Goal: Check status: Check status

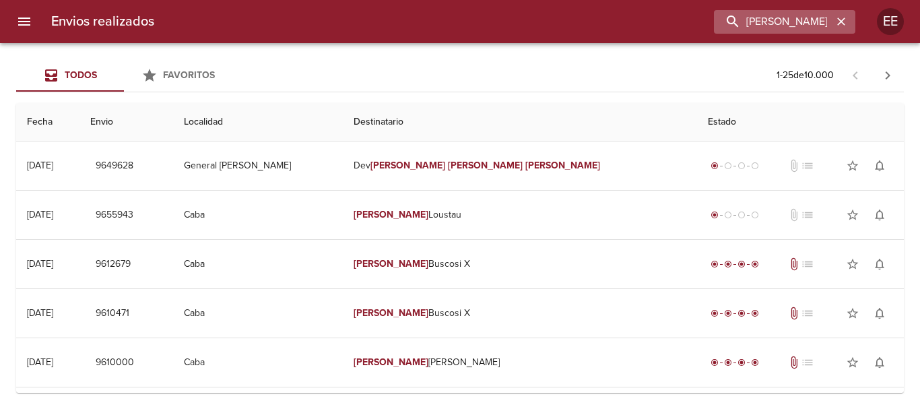
drag, startPoint x: 0, startPoint y: 0, endPoint x: 759, endPoint y: 22, distance: 759.0
click at [837, 22] on icon "button" at bounding box center [841, 21] width 13 height 13
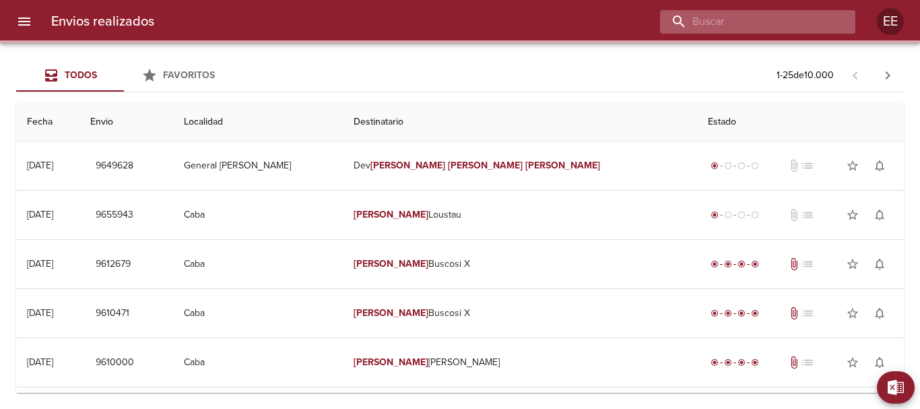
click at [754, 22] on input "buscar" at bounding box center [746, 22] width 172 height 24
paste input "M20685 [PERSON_NAME]"
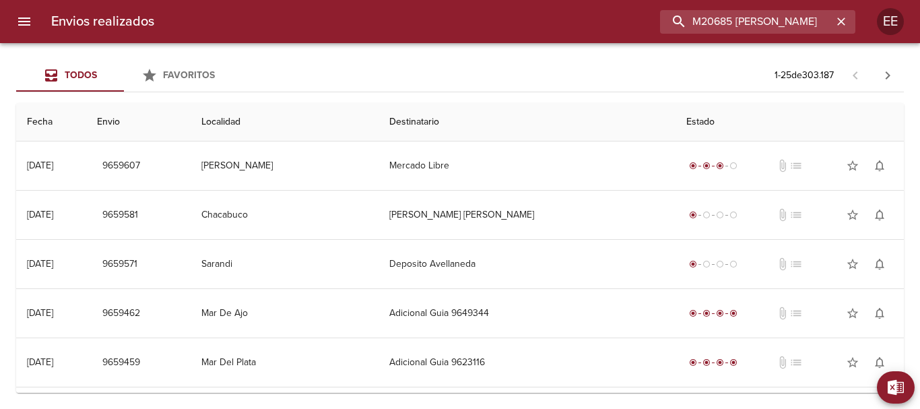
drag, startPoint x: 741, startPoint y: 20, endPoint x: 515, endPoint y: 27, distance: 225.8
click at [530, 21] on div "M20685 [PERSON_NAME]" at bounding box center [510, 22] width 691 height 24
type input "[PERSON_NAME]"
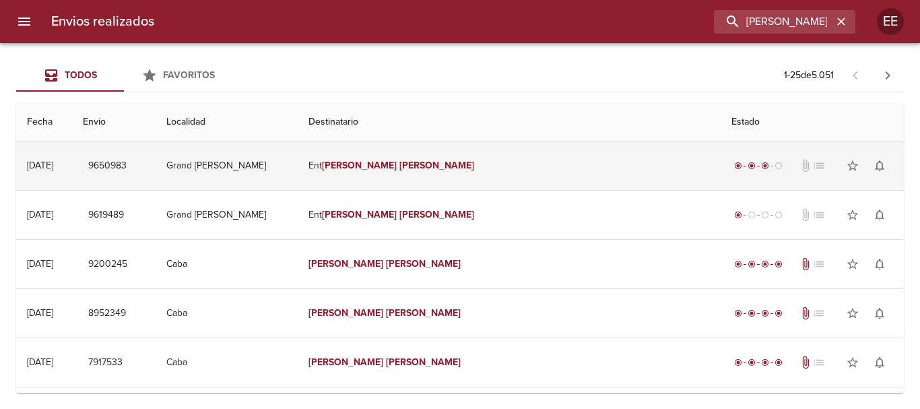
click at [460, 164] on em "[PERSON_NAME]" at bounding box center [437, 165] width 75 height 11
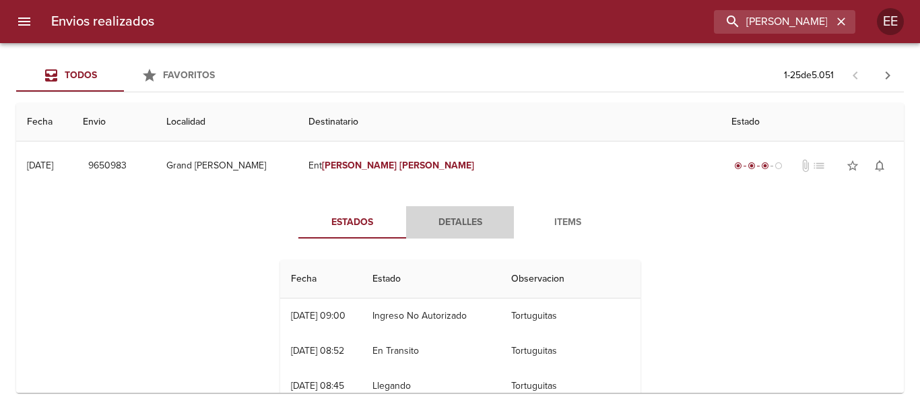
click at [444, 223] on span "Detalles" at bounding box center [460, 222] width 92 height 17
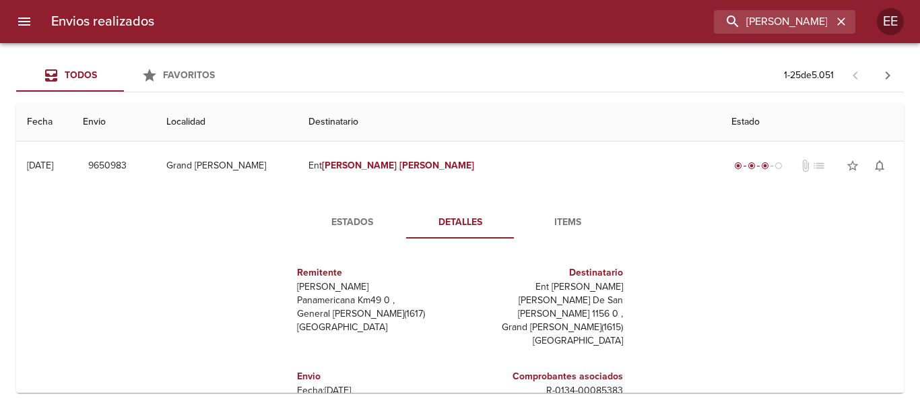
click at [559, 221] on span "Items" at bounding box center [568, 222] width 92 height 17
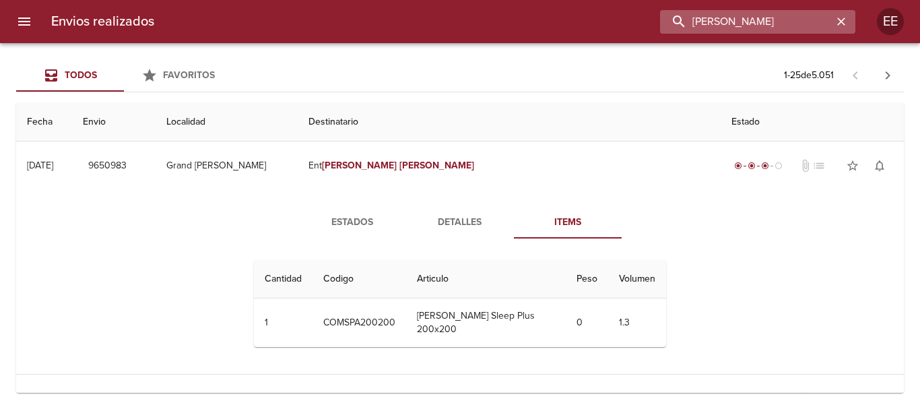
click at [781, 13] on input "[PERSON_NAME]" at bounding box center [746, 22] width 172 height 24
drag, startPoint x: 846, startPoint y: 21, endPoint x: 765, endPoint y: 20, distance: 80.2
click at [845, 21] on icon "button" at bounding box center [841, 21] width 13 height 13
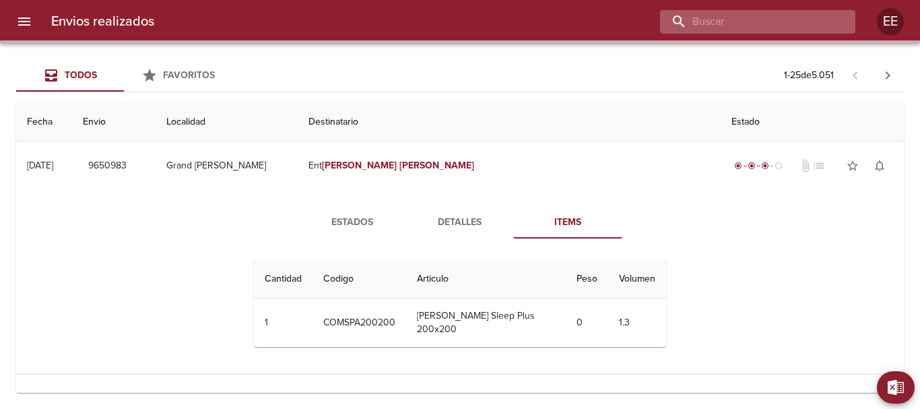
click at [765, 20] on input "buscar" at bounding box center [746, 22] width 172 height 24
paste input "L57980 [PERSON_NAME] [PERSON_NAME]"
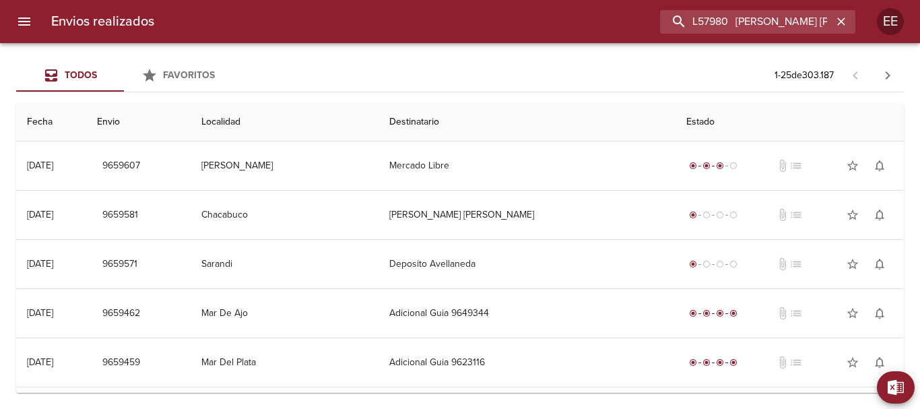
drag, startPoint x: 712, startPoint y: 19, endPoint x: 501, endPoint y: 19, distance: 210.9
click at [501, 19] on div "L57980 [PERSON_NAME] [PERSON_NAME]" at bounding box center [510, 22] width 691 height 24
type input "[PERSON_NAME] [PERSON_NAME]"
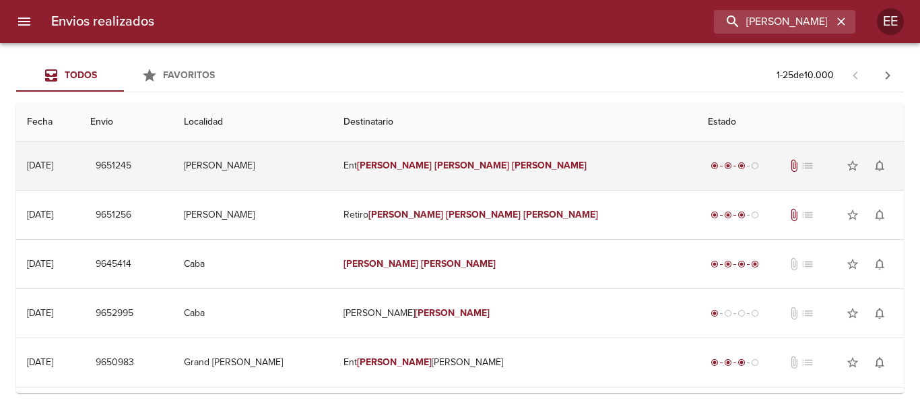
click at [509, 168] on em "[PERSON_NAME]" at bounding box center [472, 165] width 75 height 11
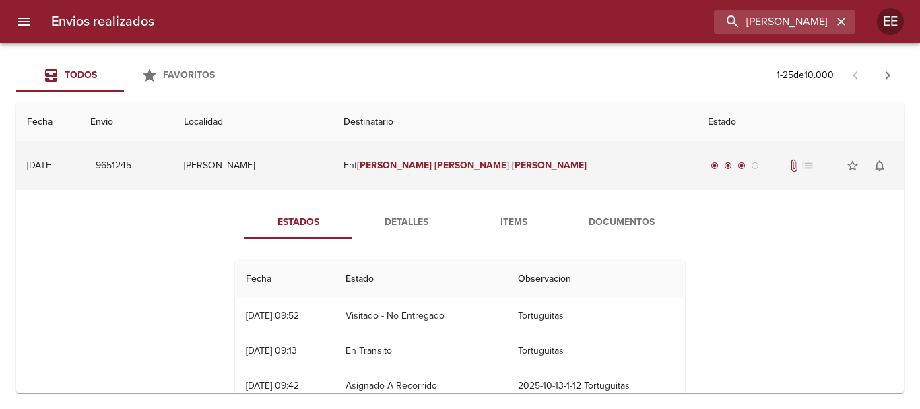
click at [505, 168] on em "[PERSON_NAME]" at bounding box center [472, 165] width 75 height 11
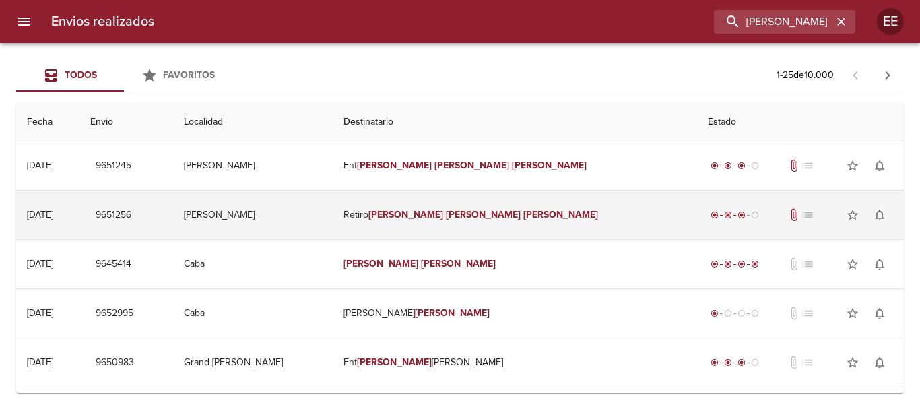
click at [518, 218] on em "[PERSON_NAME]" at bounding box center [483, 214] width 75 height 11
